Goal: Task Accomplishment & Management: Use online tool/utility

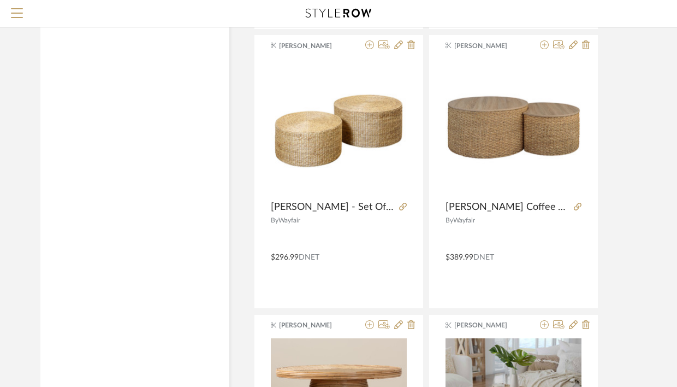
scroll to position [1344, 0]
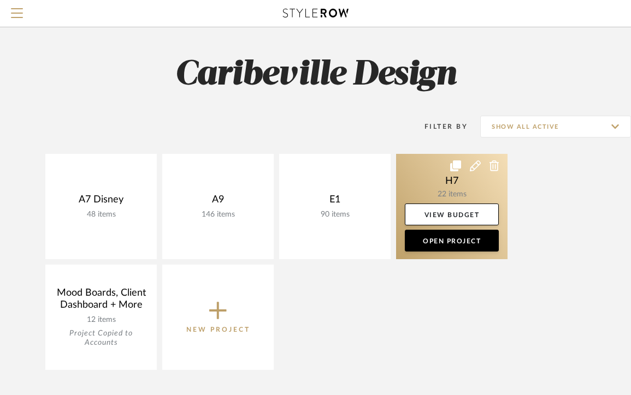
click at [417, 193] on link at bounding box center [451, 206] width 111 height 105
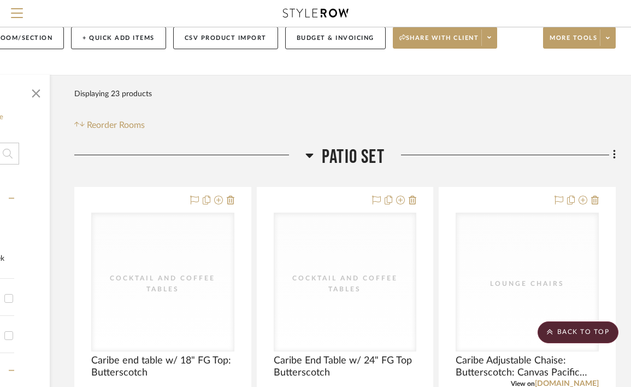
scroll to position [0, 156]
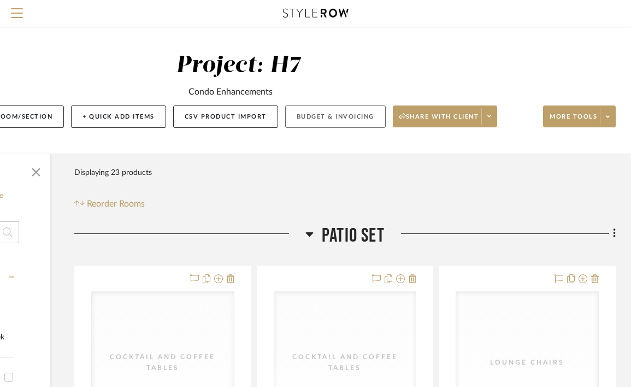
click at [316, 119] on button "Budget & Invoicing" at bounding box center [335, 116] width 101 height 22
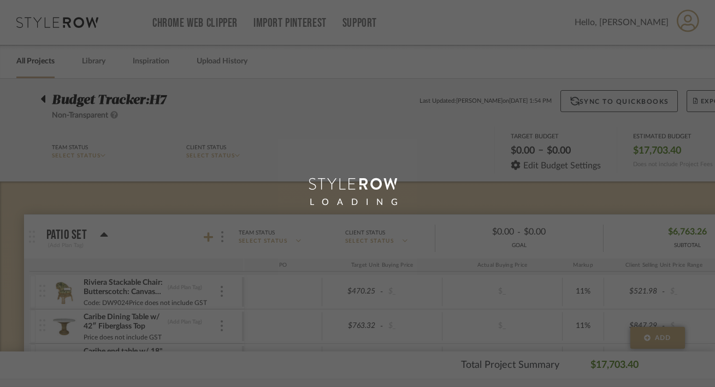
click at [93, 66] on div "LOADING" at bounding box center [357, 193] width 715 height 387
click at [95, 62] on div "LOADING" at bounding box center [357, 193] width 715 height 387
click at [98, 65] on div "LOADING" at bounding box center [357, 193] width 715 height 387
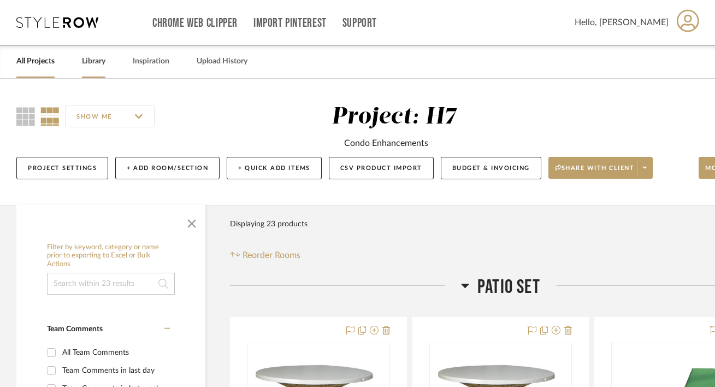
click at [89, 66] on link "Library" at bounding box center [93, 61] width 23 height 15
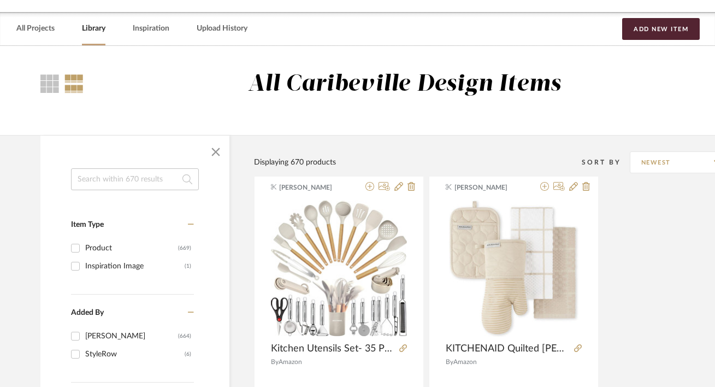
scroll to position [41, 0]
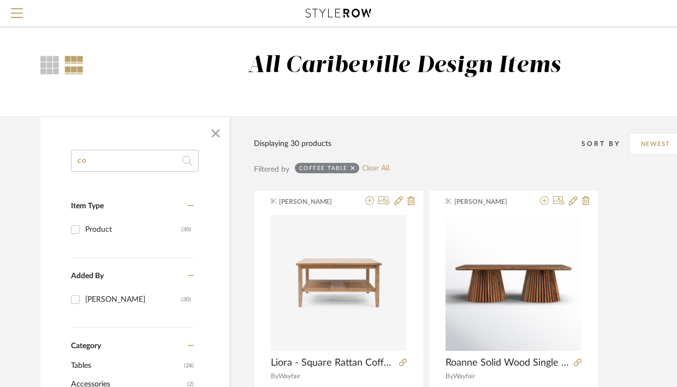
type input "c"
type input "sofa"
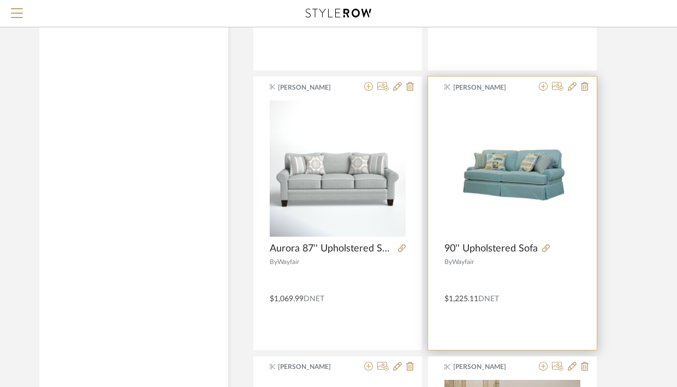
scroll to position [3485, 1]
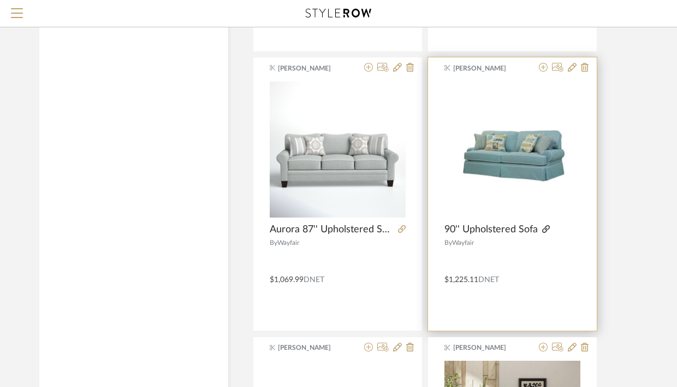
click at [545, 229] on icon at bounding box center [546, 229] width 8 height 8
click at [545, 233] on icon at bounding box center [546, 229] width 8 height 8
click at [572, 70] on icon at bounding box center [572, 67] width 9 height 9
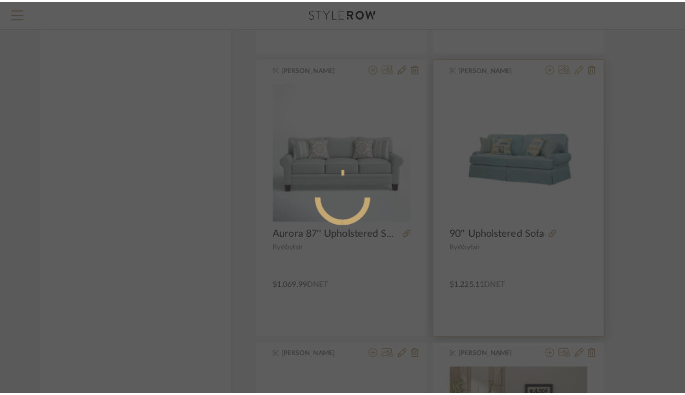
scroll to position [0, 0]
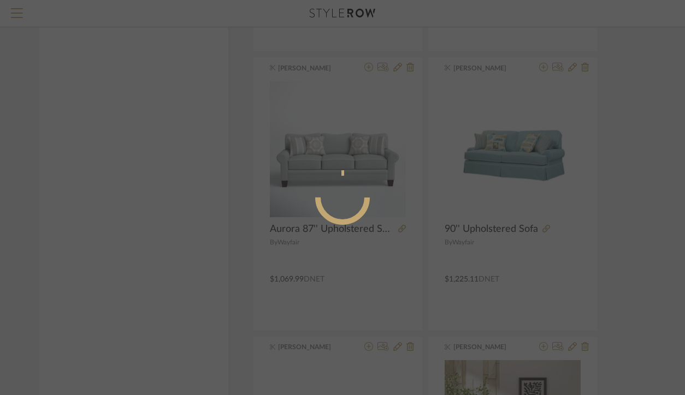
radio input "true"
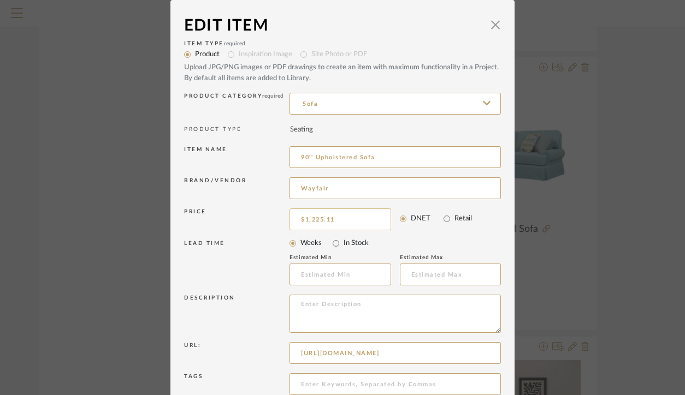
scroll to position [4, 0]
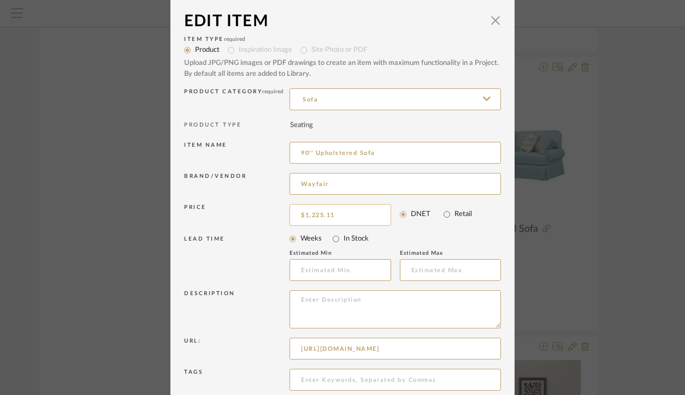
type input "1225.11"
click at [320, 217] on input "1225.11" at bounding box center [341, 215] width 102 height 22
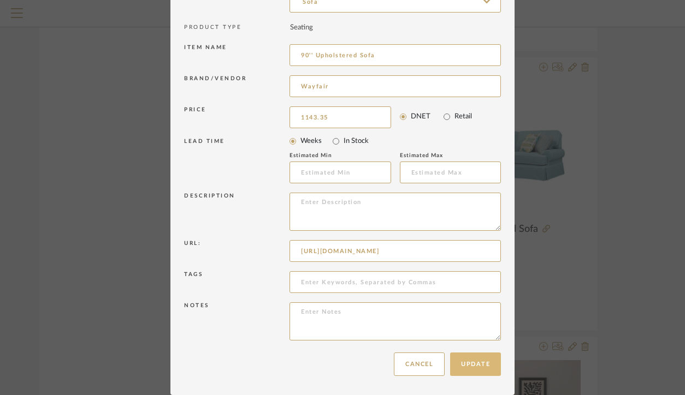
type input "$1,143.35"
click at [475, 361] on button "Update" at bounding box center [475, 364] width 51 height 23
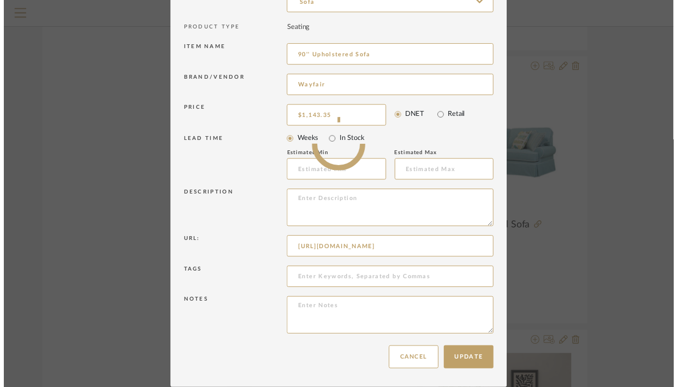
scroll to position [3485, 1]
